Goal: Transaction & Acquisition: Book appointment/travel/reservation

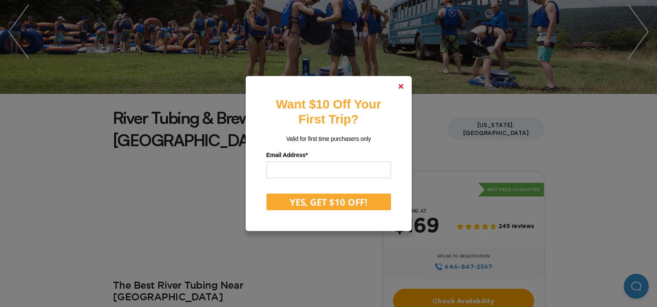
click at [403, 87] on polygon at bounding box center [400, 86] width 5 height 5
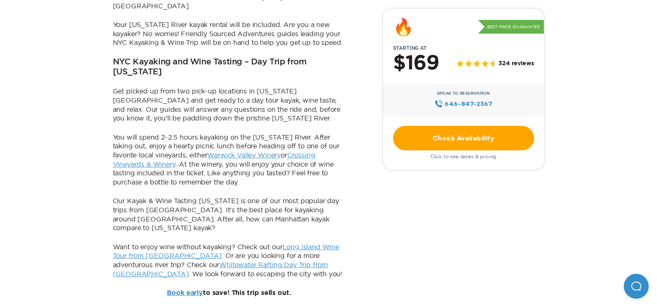
scroll to position [581, 0]
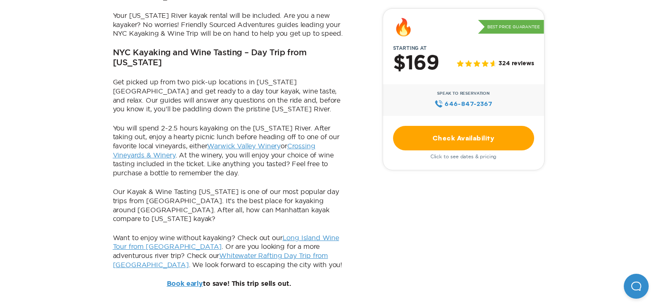
click at [311, 234] on link "Long Island Wine Tour from [GEOGRAPHIC_DATA]" at bounding box center [226, 242] width 226 height 17
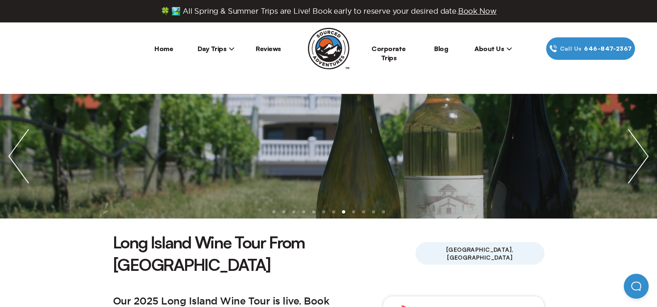
click at [645, 152] on img "next slide / item" at bounding box center [638, 156] width 37 height 125
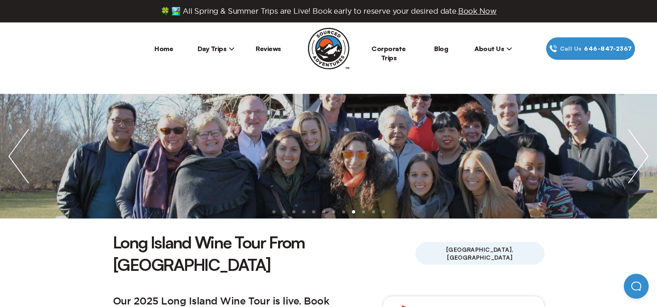
click at [645, 153] on img "next slide / item" at bounding box center [638, 156] width 37 height 125
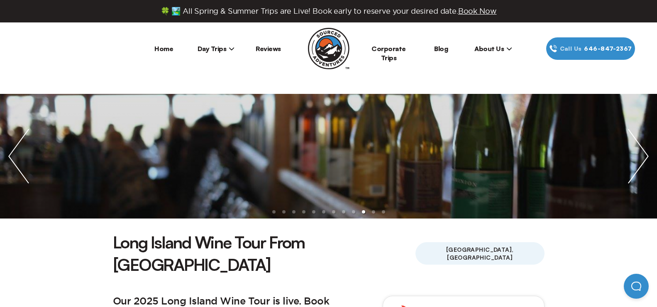
click at [645, 153] on img "next slide / item" at bounding box center [638, 156] width 37 height 125
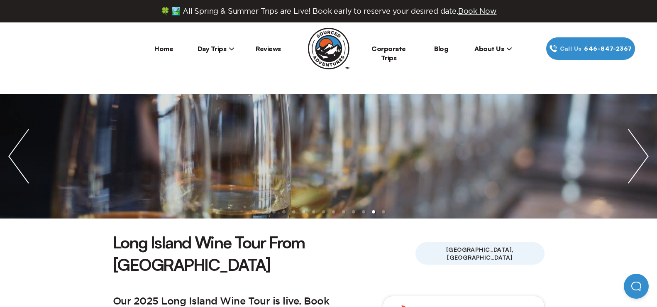
click at [645, 153] on img "next slide / item" at bounding box center [638, 156] width 37 height 125
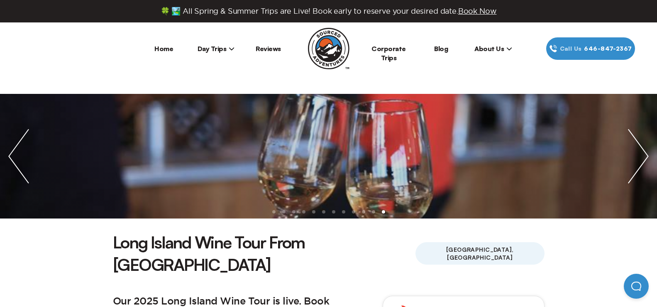
click at [645, 153] on img "next slide / item" at bounding box center [638, 156] width 37 height 125
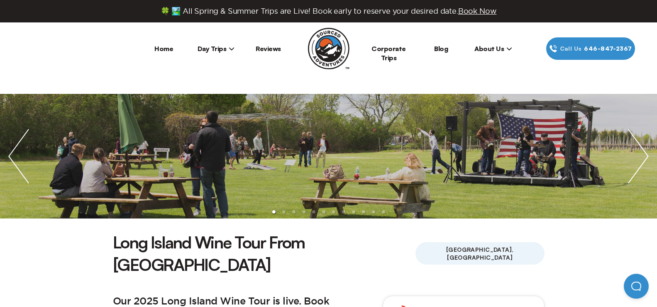
click at [645, 153] on img "next slide / item" at bounding box center [638, 156] width 37 height 125
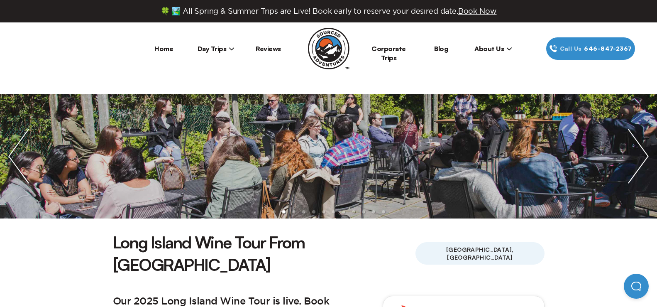
click at [645, 153] on img "next slide / item" at bounding box center [638, 156] width 37 height 125
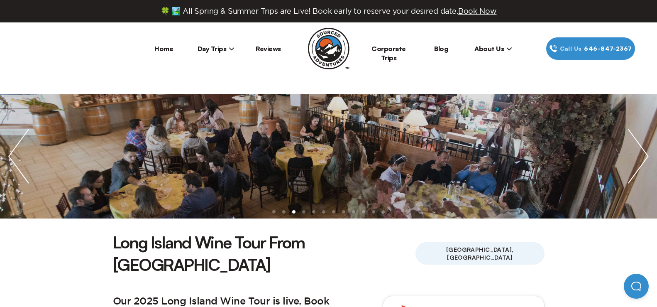
click at [645, 153] on img "next slide / item" at bounding box center [638, 156] width 37 height 125
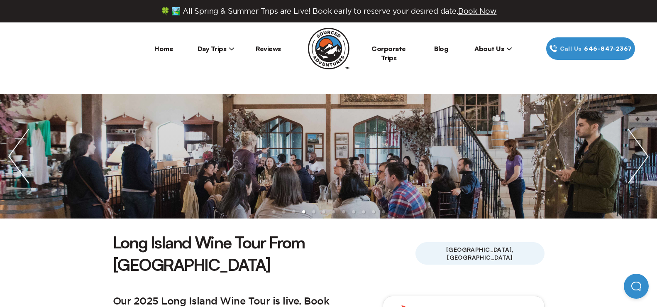
click at [645, 153] on img "next slide / item" at bounding box center [638, 156] width 37 height 125
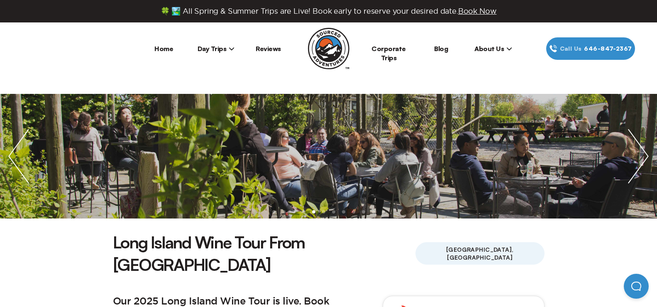
click at [645, 153] on img "next slide / item" at bounding box center [638, 156] width 37 height 125
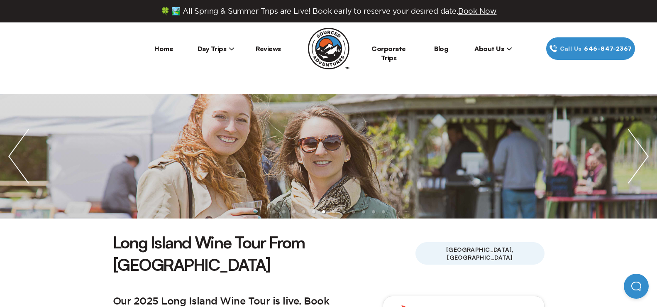
click at [645, 153] on img "next slide / item" at bounding box center [638, 156] width 37 height 125
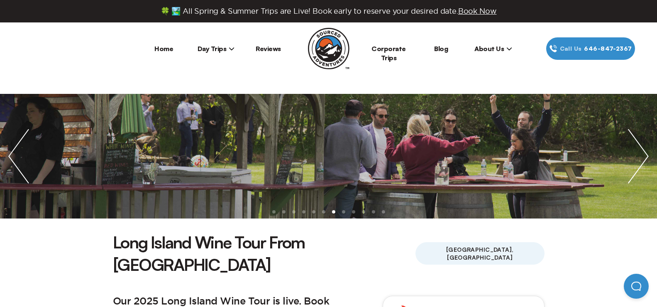
click at [111, 53] on nav "Home Day Trips New York City Boston Chicago Reviews Corporate Trips Blog About …" at bounding box center [328, 48] width 631 height 22
